Goal: Information Seeking & Learning: Learn about a topic

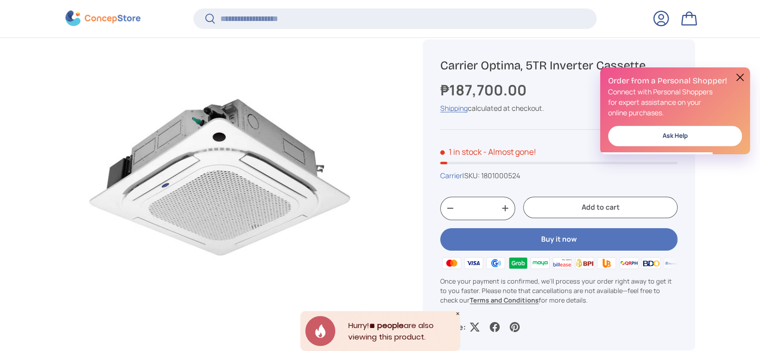
scroll to position [197, 0]
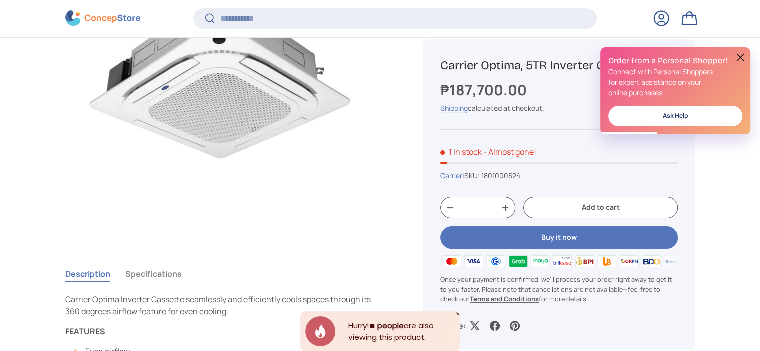
click at [456, 311] on icon "Close" at bounding box center [457, 313] width 5 height 5
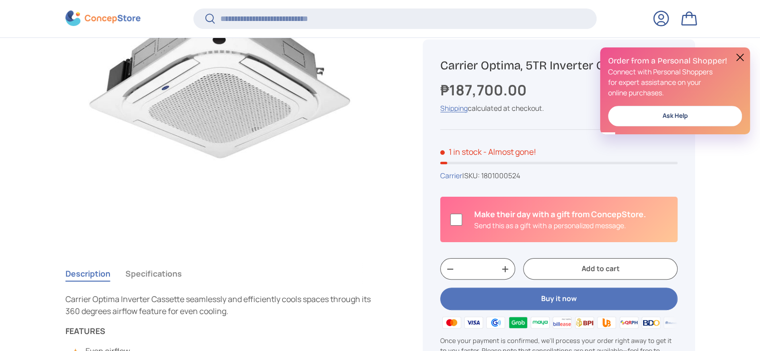
click at [739, 57] on button at bounding box center [740, 57] width 12 height 12
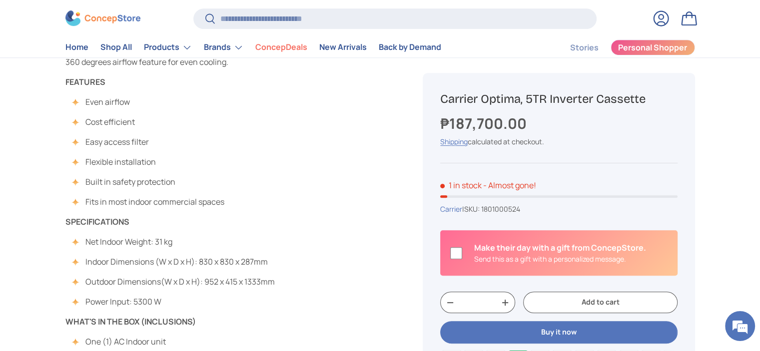
scroll to position [399, 0]
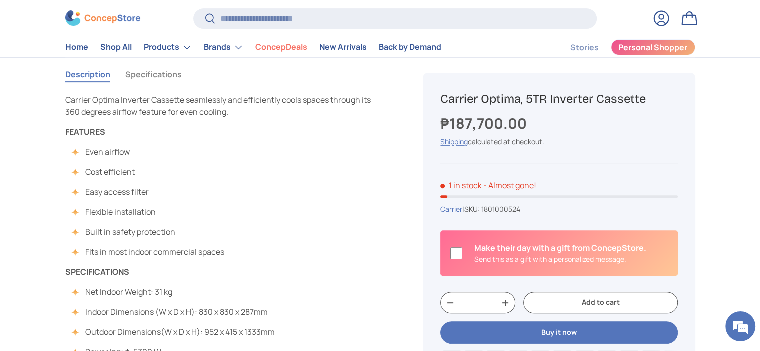
click at [167, 76] on button "Specifications" at bounding box center [153, 74] width 56 height 23
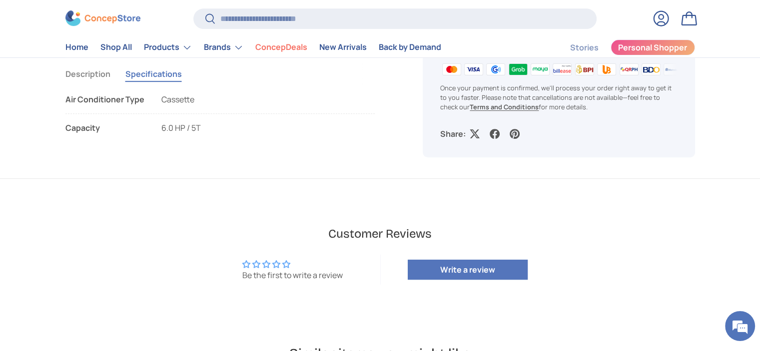
scroll to position [350, 0]
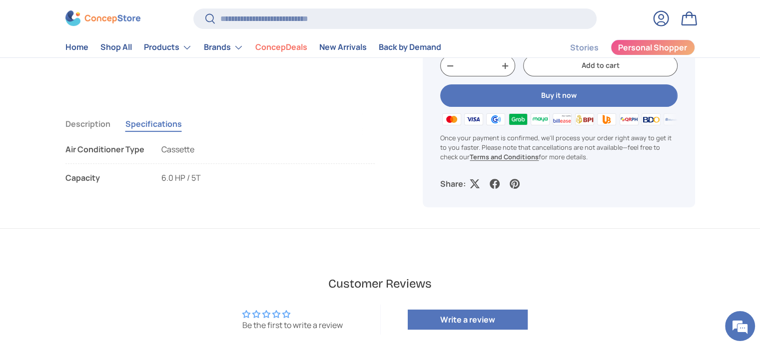
click at [97, 121] on button "Description" at bounding box center [87, 123] width 45 height 23
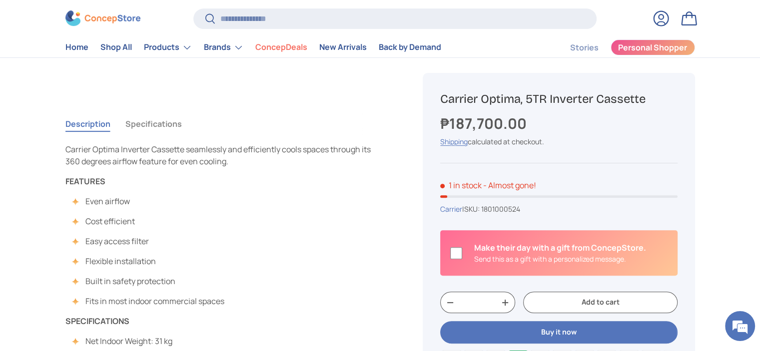
scroll to position [447, 0]
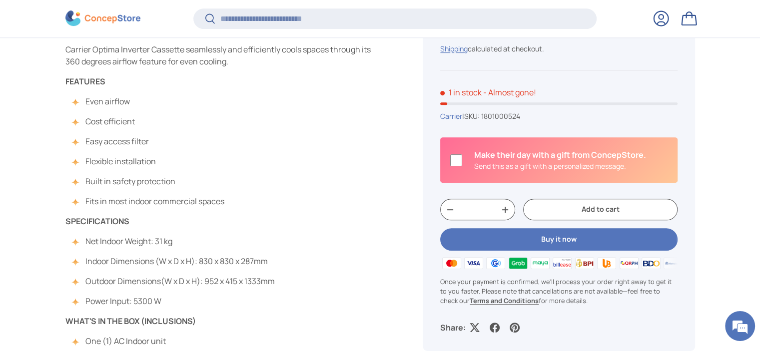
click at [194, 249] on ul "Net Indoor Weight: 31 kg Indoor Dimensions (W x D x H): 830 x 830 x 287 mm Outd…" at bounding box center [170, 271] width 210 height 72
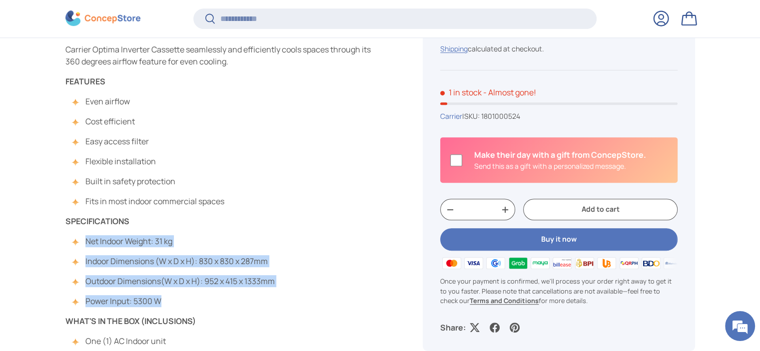
drag, startPoint x: 172, startPoint y: 307, endPoint x: 80, endPoint y: 240, distance: 114.1
click at [80, 240] on div "Carrier Optima Inverter Cassette seamlessly and efficiently cools spaces throug…" at bounding box center [220, 343] width 310 height 600
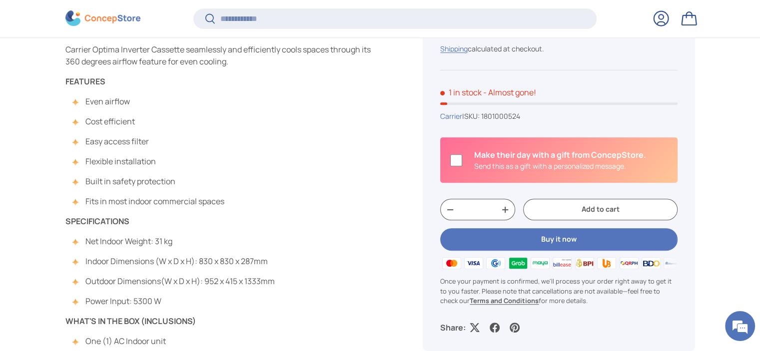
click at [188, 231] on div "Carrier Optima Inverter Cassette seamlessly and efficiently cools spaces throug…" at bounding box center [220, 343] width 310 height 600
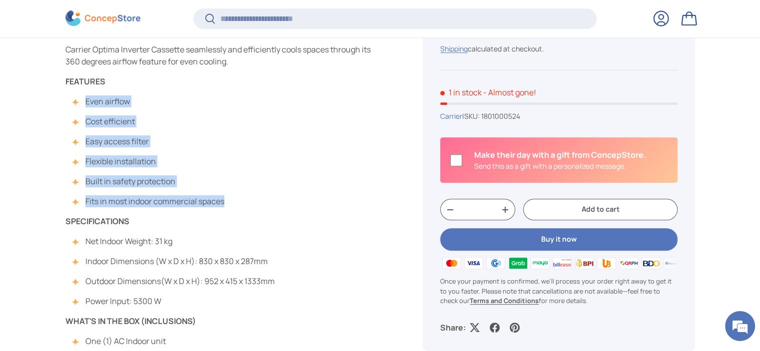
drag, startPoint x: 237, startPoint y: 207, endPoint x: 87, endPoint y: 105, distance: 180.6
click at [87, 105] on div "Carrier Optima Inverter Cassette seamlessly and efficiently cools spaces throug…" at bounding box center [220, 343] width 310 height 600
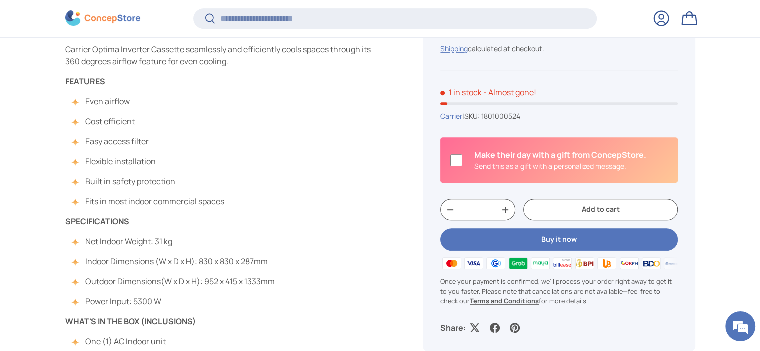
click at [231, 196] on div "Carrier Optima Inverter Cassette seamlessly and efficiently cools spaces throug…" at bounding box center [220, 343] width 310 height 600
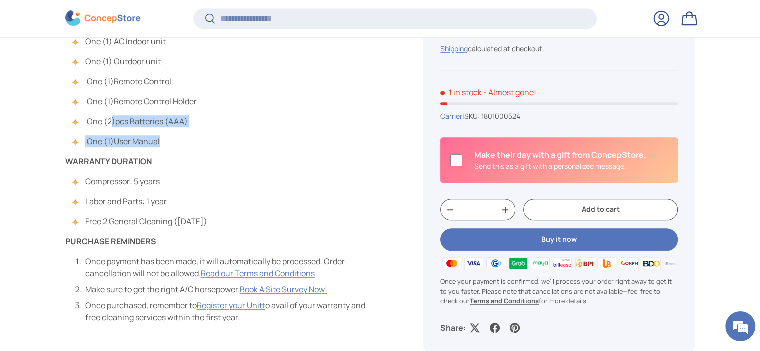
scroll to position [649, 0]
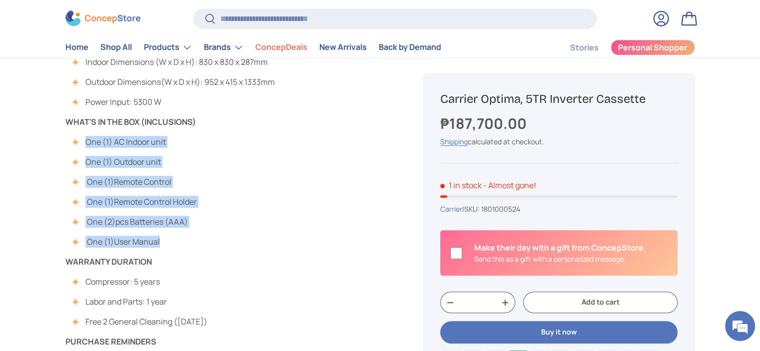
drag, startPoint x: 164, startPoint y: 145, endPoint x: 85, endPoint y: 138, distance: 78.8
click at [85, 138] on ul "One (1) AC Indoor unit One (1) Outdoor unit One (1) Remote Control One (1) Remo…" at bounding box center [131, 192] width 132 height 112
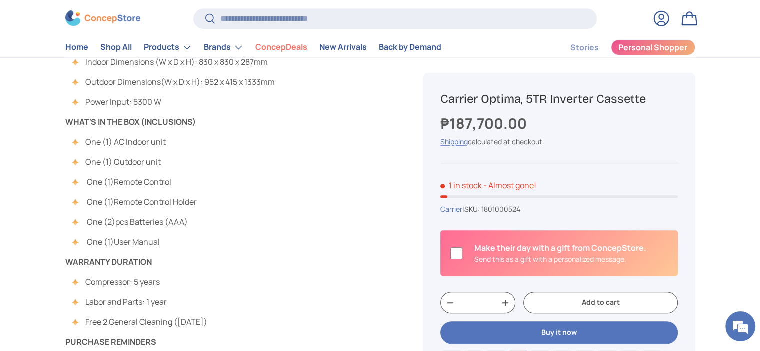
click at [173, 248] on div "Carrier Optima Inverter Cassette seamlessly and efficiently cools spaces throug…" at bounding box center [220, 144] width 310 height 600
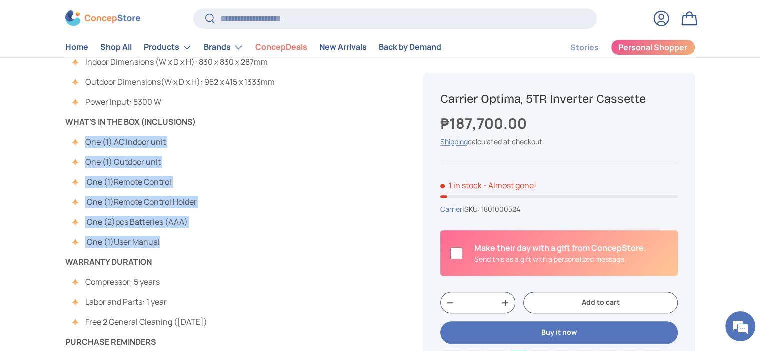
drag, startPoint x: 170, startPoint y: 245, endPoint x: 74, endPoint y: 139, distance: 142.9
click at [74, 139] on ul "One (1) AC Indoor unit One (1) Outdoor unit One (1) Remote Control One (1) Remo…" at bounding box center [131, 192] width 132 height 112
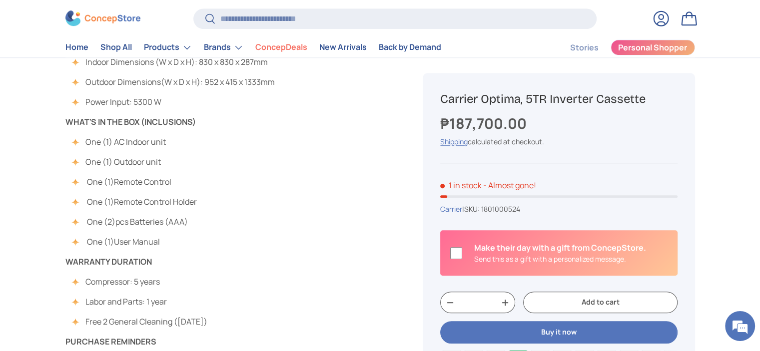
click at [56, 161] on main "Home Carrier Optima, 5TR Inverter Cassette Loading... Carrier Optima, 5TR Inver…" at bounding box center [380, 206] width 760 height 1540
click at [308, 237] on div "Carrier Optima Inverter Cassette seamlessly and efficiently cools spaces throug…" at bounding box center [220, 144] width 310 height 600
